Goal: Task Accomplishment & Management: Manage account settings

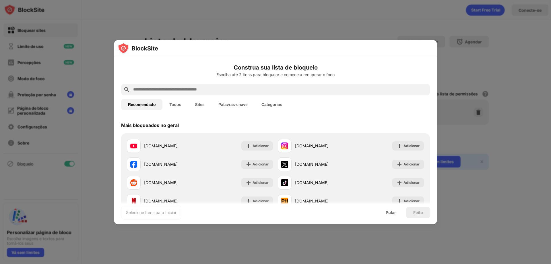
drag, startPoint x: 143, startPoint y: 147, endPoint x: 342, endPoint y: 212, distance: 209.9
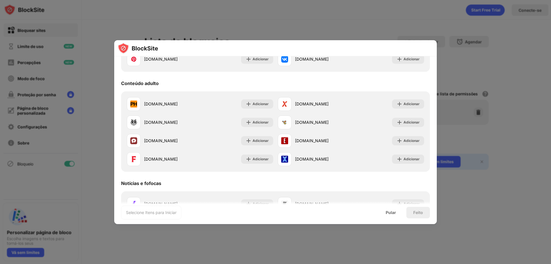
scroll to position [245, 0]
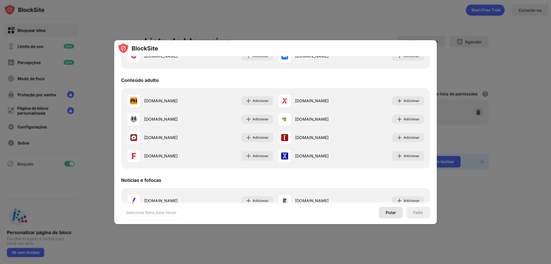
click at [395, 215] on div "Pular" at bounding box center [391, 211] width 24 height 11
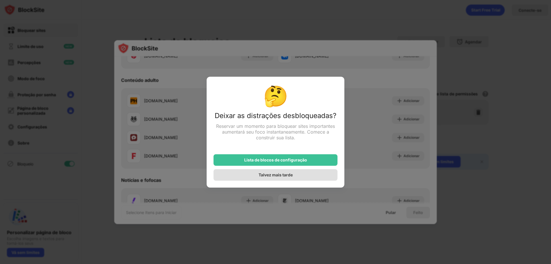
click at [282, 177] on font "Talvez mais tarde" at bounding box center [275, 174] width 34 height 5
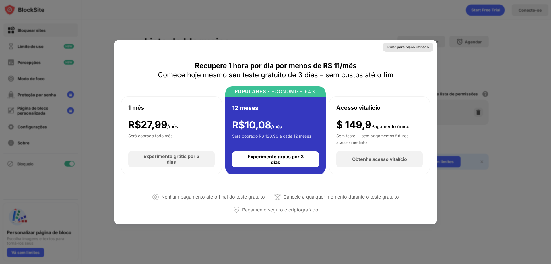
click at [403, 49] on div "Pular para plano limitado" at bounding box center [407, 47] width 41 height 6
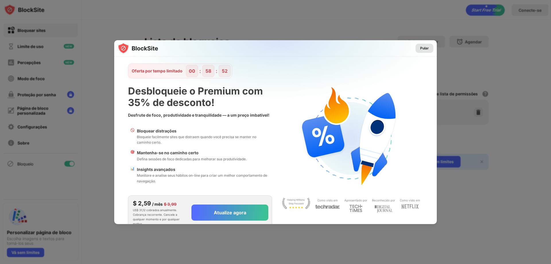
click at [420, 48] on font "Pular" at bounding box center [424, 48] width 9 height 4
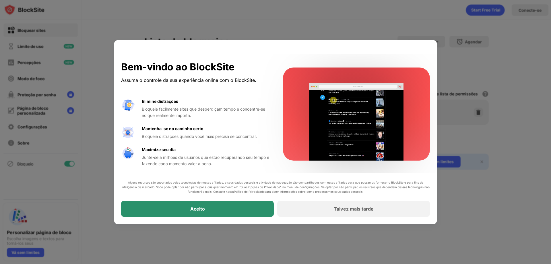
click at [191, 213] on div "Aceito" at bounding box center [197, 209] width 153 height 16
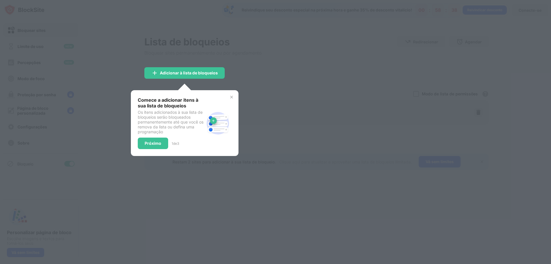
click at [288, 212] on div at bounding box center [275, 132] width 551 height 264
click at [163, 143] on div "Próximo" at bounding box center [153, 142] width 30 height 11
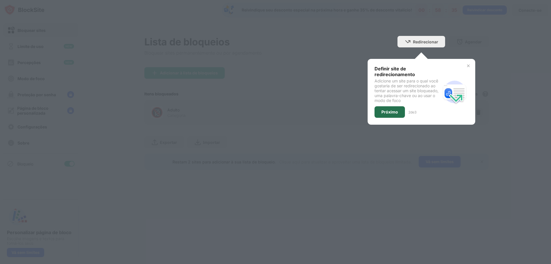
click at [390, 108] on div "Próximo" at bounding box center [389, 111] width 30 height 11
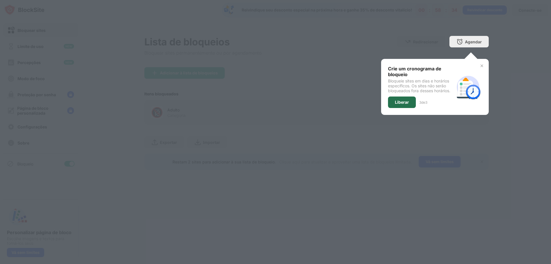
click at [402, 98] on div "Liberar" at bounding box center [402, 101] width 28 height 11
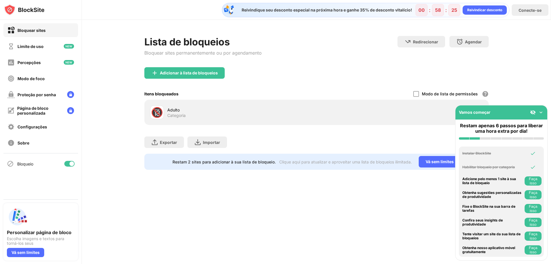
click at [541, 113] on img at bounding box center [541, 112] width 6 height 6
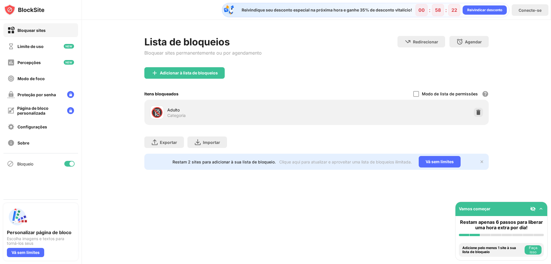
click at [174, 113] on font "Categoria" at bounding box center [176, 115] width 18 height 5
click at [160, 113] on font "🔞" at bounding box center [157, 112] width 12 height 12
click at [181, 110] on div "Adulto" at bounding box center [241, 110] width 149 height 6
click at [178, 114] on font "Categoria" at bounding box center [176, 115] width 18 height 5
click at [415, 91] on div at bounding box center [416, 94] width 6 height 6
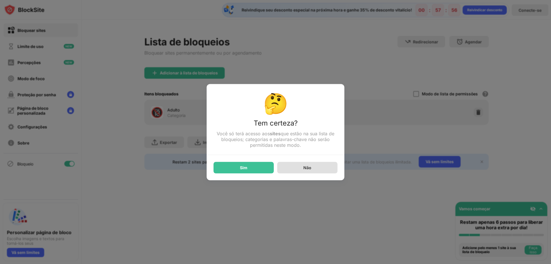
click at [317, 168] on div "Não" at bounding box center [307, 166] width 60 height 11
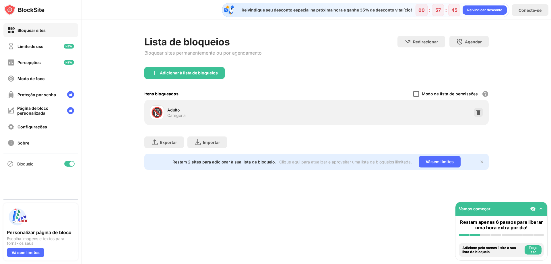
click at [414, 95] on div at bounding box center [416, 94] width 6 height 6
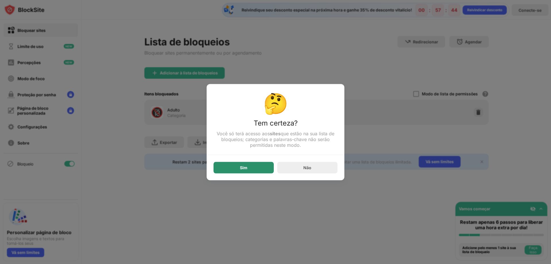
click at [242, 169] on font "Sim" at bounding box center [243, 167] width 7 height 5
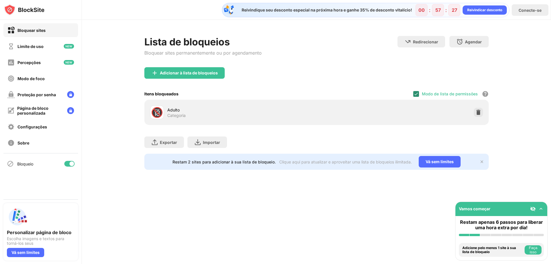
click at [416, 95] on img at bounding box center [416, 93] width 5 height 5
click at [33, 44] on font "Limite de uso" at bounding box center [30, 46] width 26 height 5
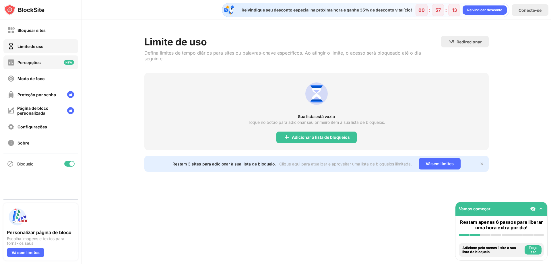
click at [31, 67] on div "Percepções" at bounding box center [40, 62] width 75 height 14
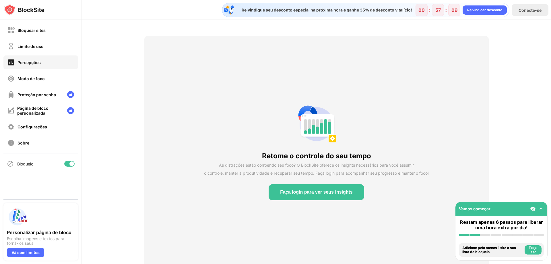
click at [26, 167] on div "Bloqueio" at bounding box center [40, 164] width 75 height 14
click at [23, 164] on font "Bloqueio" at bounding box center [25, 163] width 16 height 5
click at [26, 32] on font "Bloquear sites" at bounding box center [31, 30] width 28 height 5
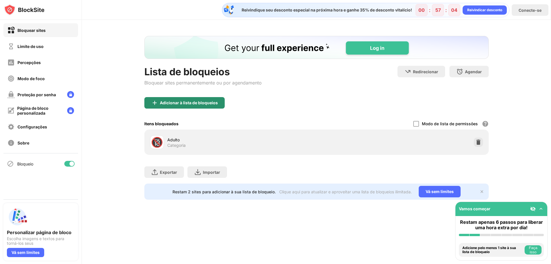
click at [185, 105] on div "Adicionar à lista de bloqueios" at bounding box center [184, 102] width 80 height 11
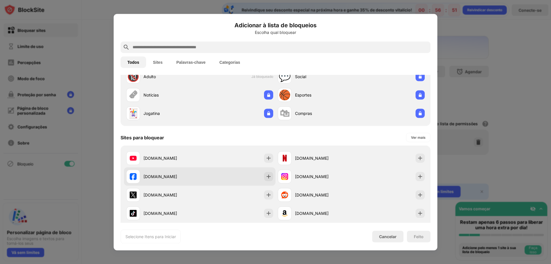
scroll to position [29, 0]
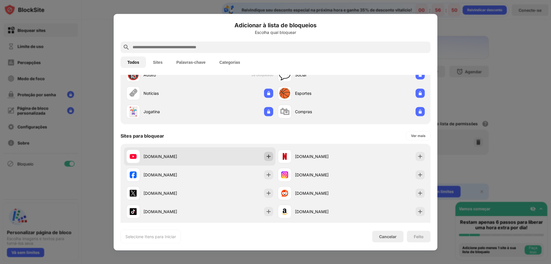
click at [266, 157] on img at bounding box center [269, 156] width 6 height 6
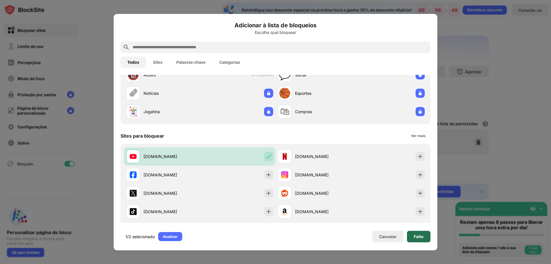
click at [416, 238] on div "Feito" at bounding box center [419, 235] width 24 height 11
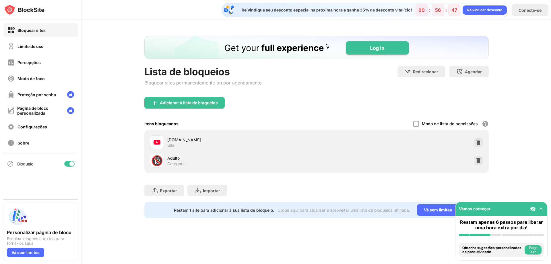
scroll to position [0, 0]
click at [478, 143] on img at bounding box center [478, 142] width 6 height 6
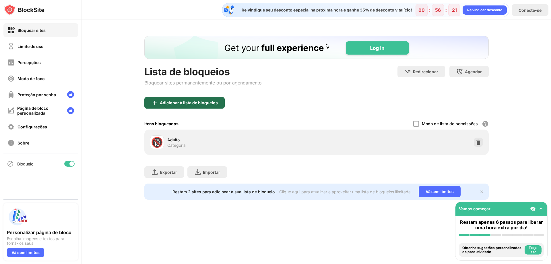
click at [182, 104] on font "Adicionar à lista de bloqueios" at bounding box center [189, 102] width 58 height 5
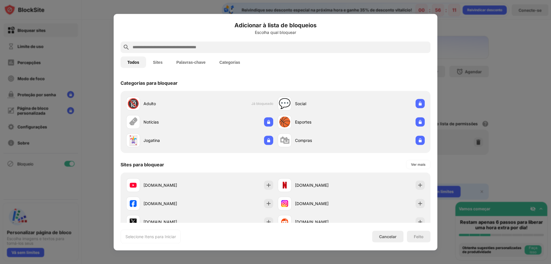
click at [156, 46] on input "text" at bounding box center [280, 47] width 296 height 7
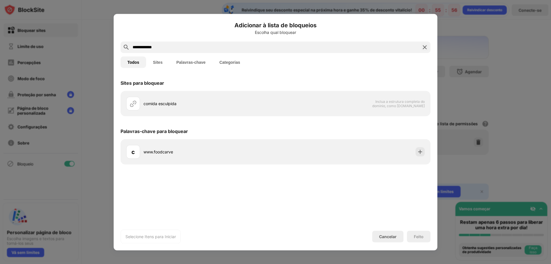
click at [176, 47] on input "**********" at bounding box center [275, 47] width 287 height 7
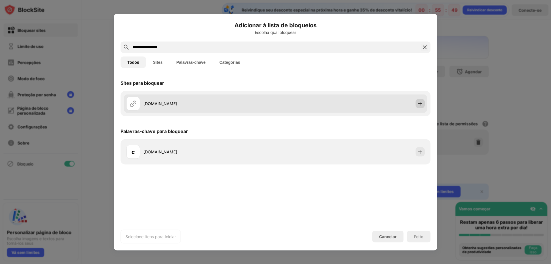
type input "**********"
click at [422, 102] on img at bounding box center [420, 103] width 6 height 6
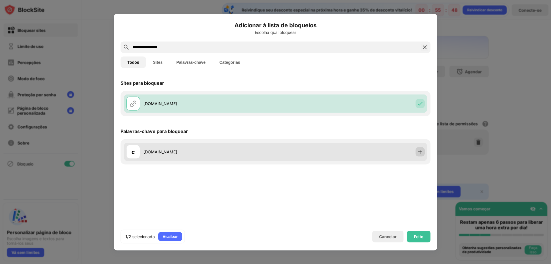
click at [422, 150] on img at bounding box center [420, 152] width 6 height 6
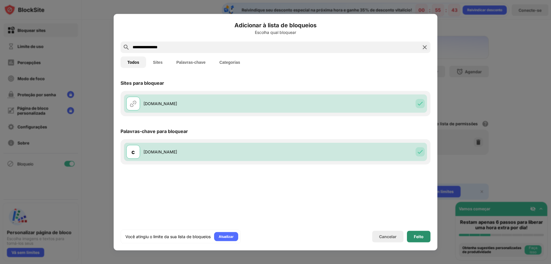
click at [414, 238] on font "Feito" at bounding box center [419, 235] width 10 height 5
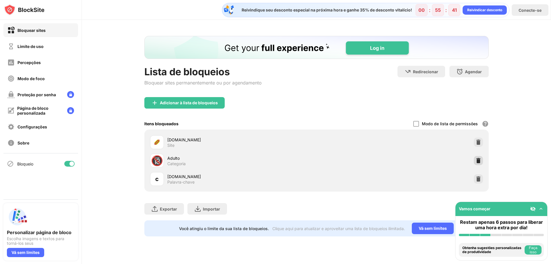
click at [477, 161] on img at bounding box center [478, 160] width 6 height 6
